Goal: Task Accomplishment & Management: Manage account settings

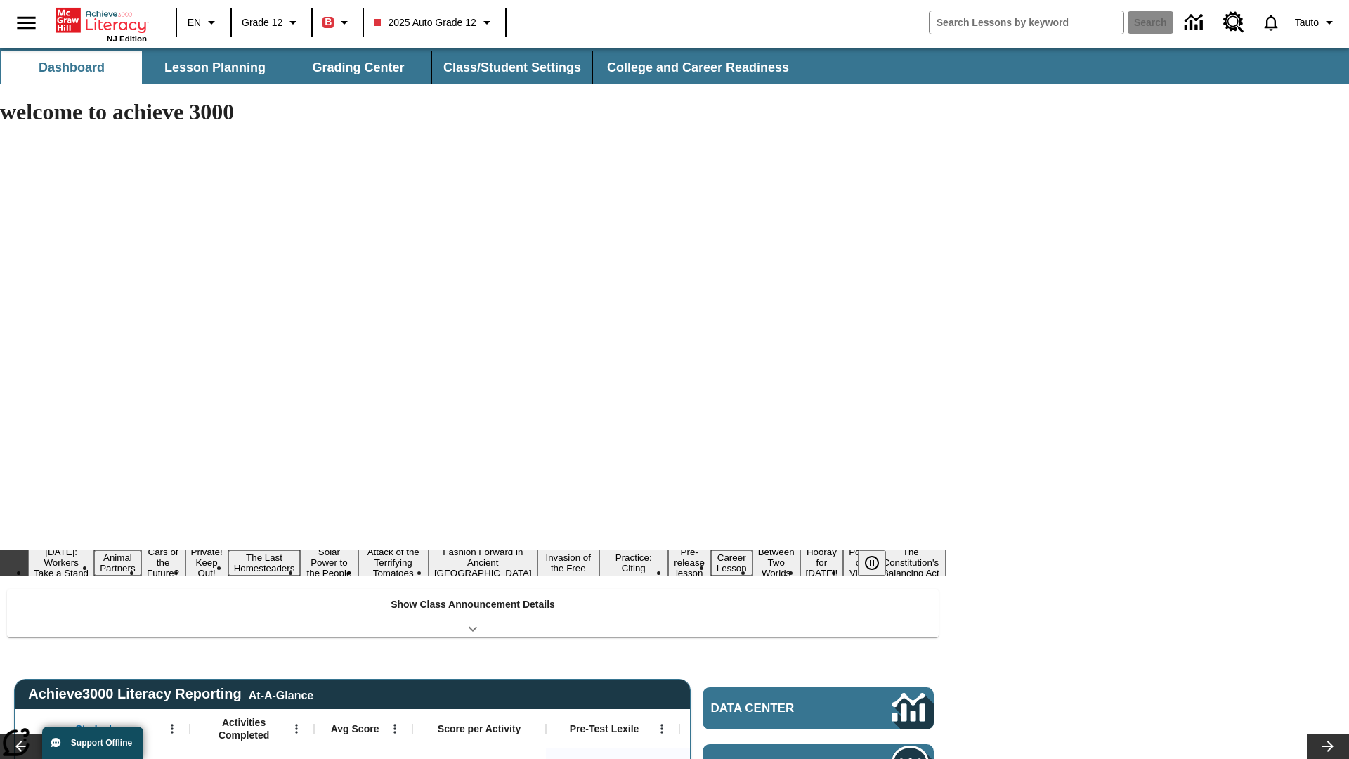
click at [510, 67] on button "Class/Student Settings" at bounding box center [512, 68] width 162 height 34
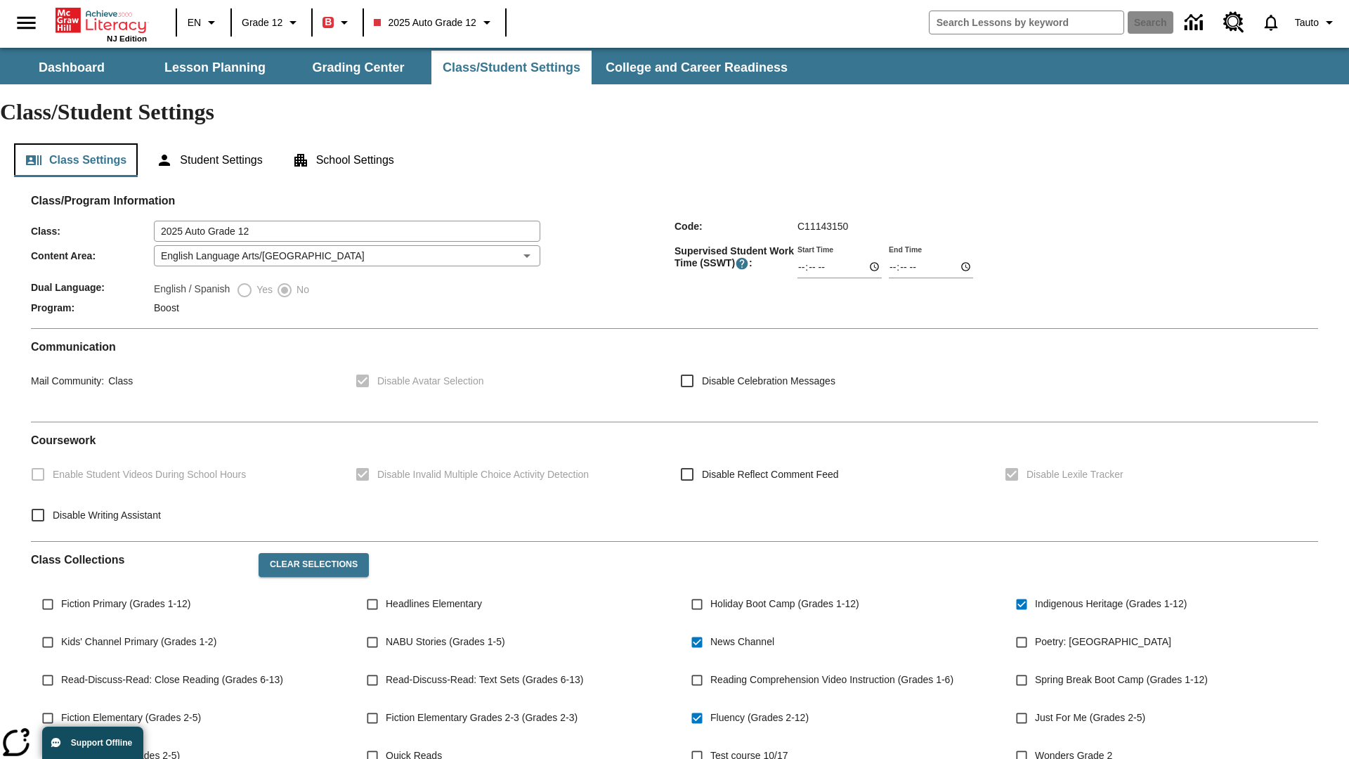
click at [76, 143] on button "Class Settings" at bounding box center [76, 160] width 124 height 34
click at [211, 143] on button "Student Settings" at bounding box center [209, 160] width 129 height 34
